Goal: Task Accomplishment & Management: Manage account settings

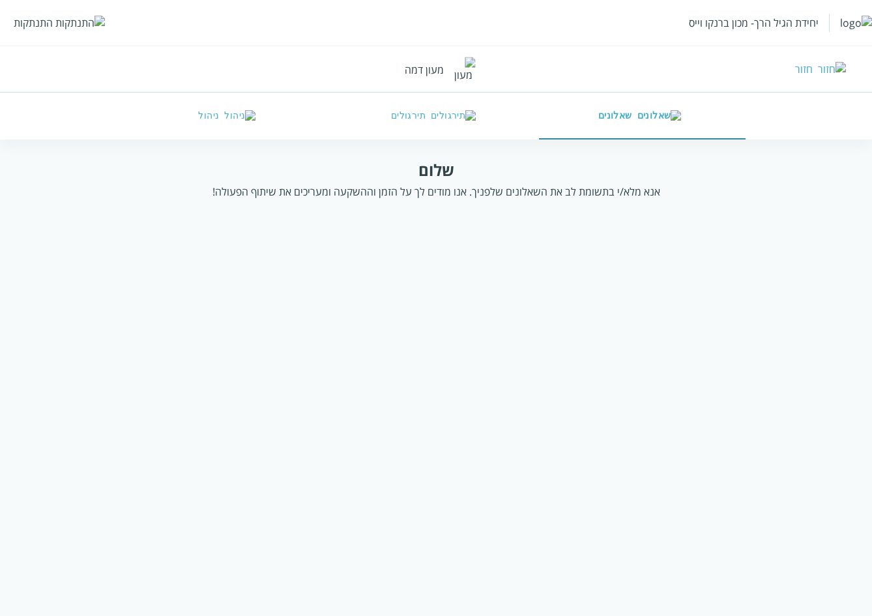
click at [37, 23] on div "התנתקות" at bounding box center [33, 23] width 39 height 14
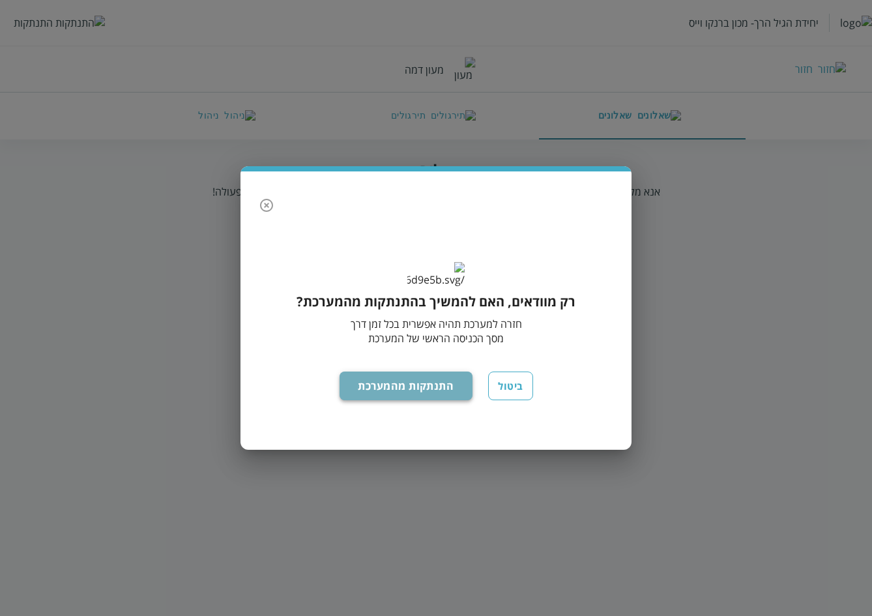
click at [425, 400] on button "התנתקות מהמערכת" at bounding box center [407, 386] width 134 height 29
